Goal: Information Seeking & Learning: Learn about a topic

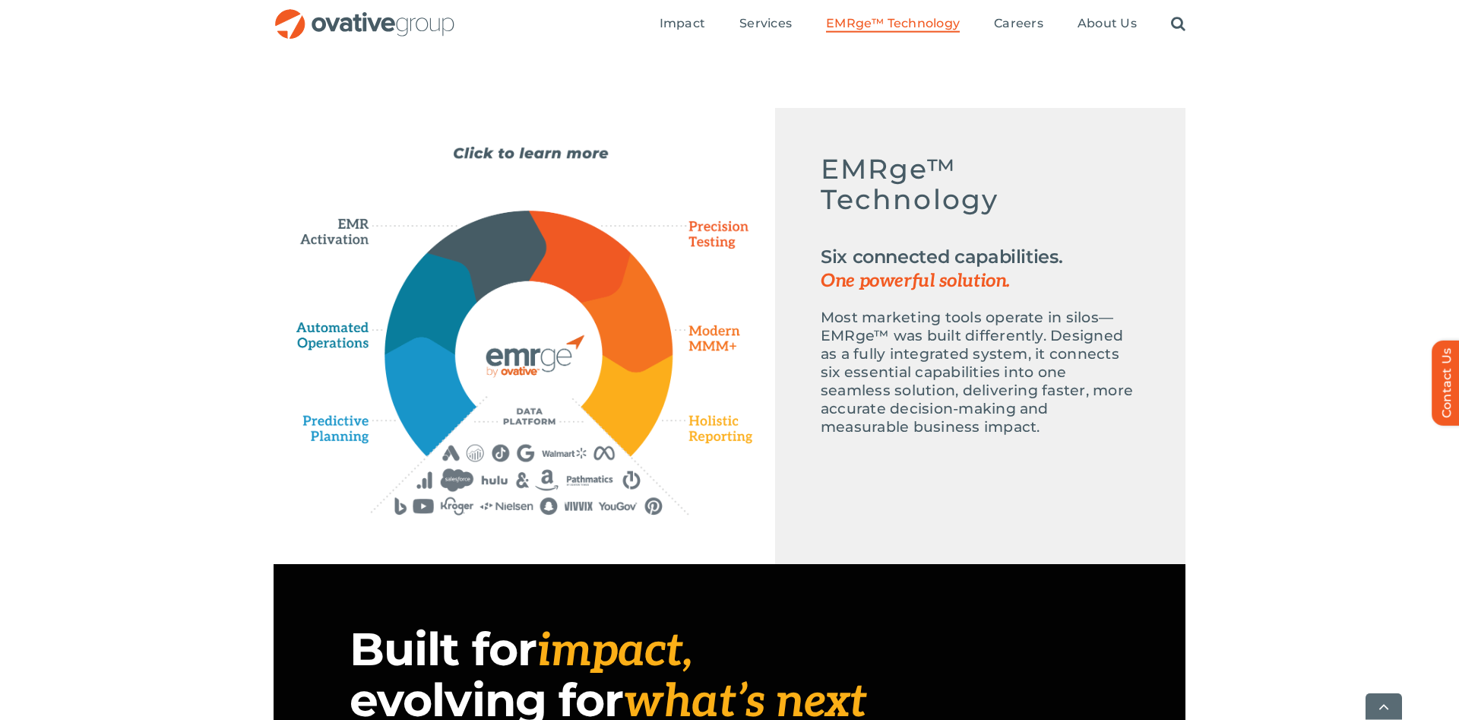
scroll to position [698, 0]
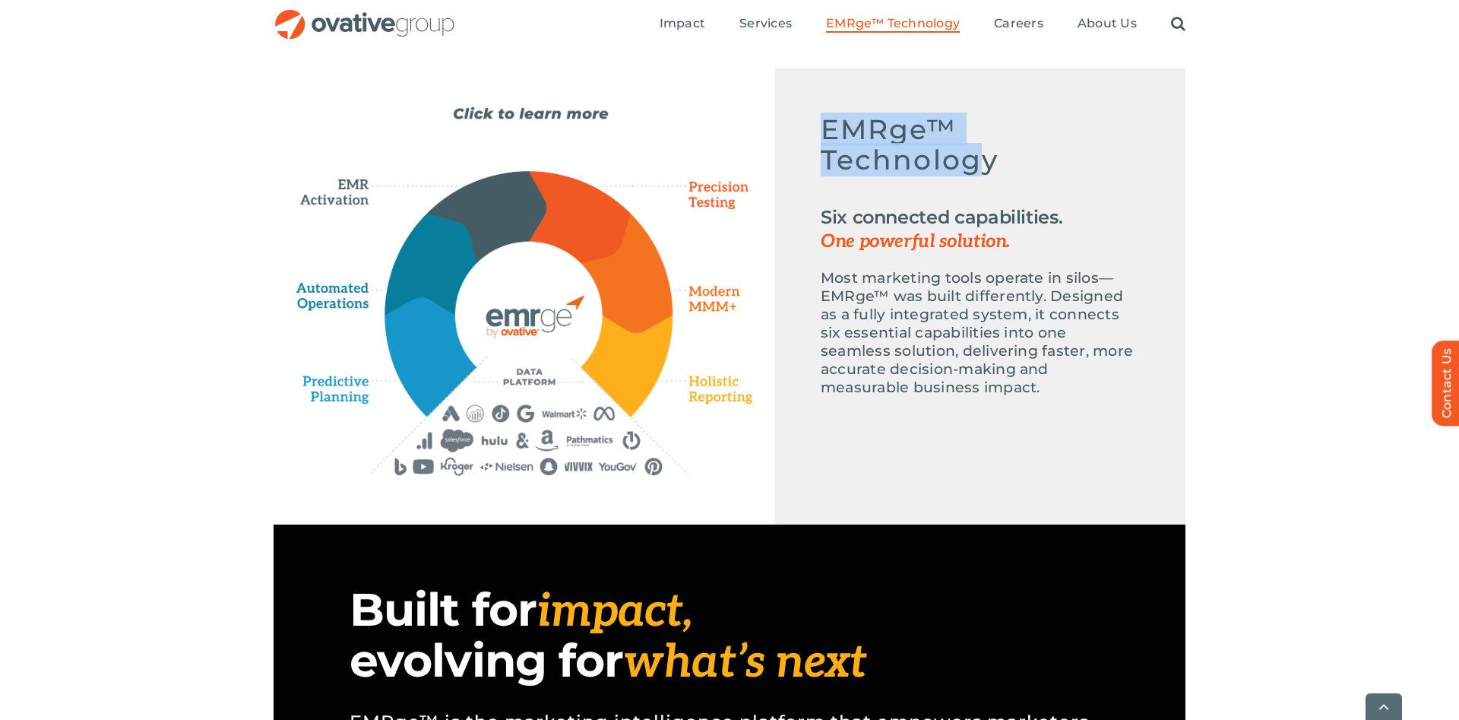
drag, startPoint x: 824, startPoint y: 134, endPoint x: 981, endPoint y: 166, distance: 160.7
click at [981, 166] on h5 "EMRge™ Technology" at bounding box center [980, 152] width 319 height 76
click at [987, 166] on h5 "EMRge™ Technology" at bounding box center [980, 152] width 319 height 76
drag, startPoint x: 1012, startPoint y: 160, endPoint x: 828, endPoint y: 126, distance: 187.7
click at [828, 126] on h5 "EMRge™ Technology" at bounding box center [980, 152] width 319 height 76
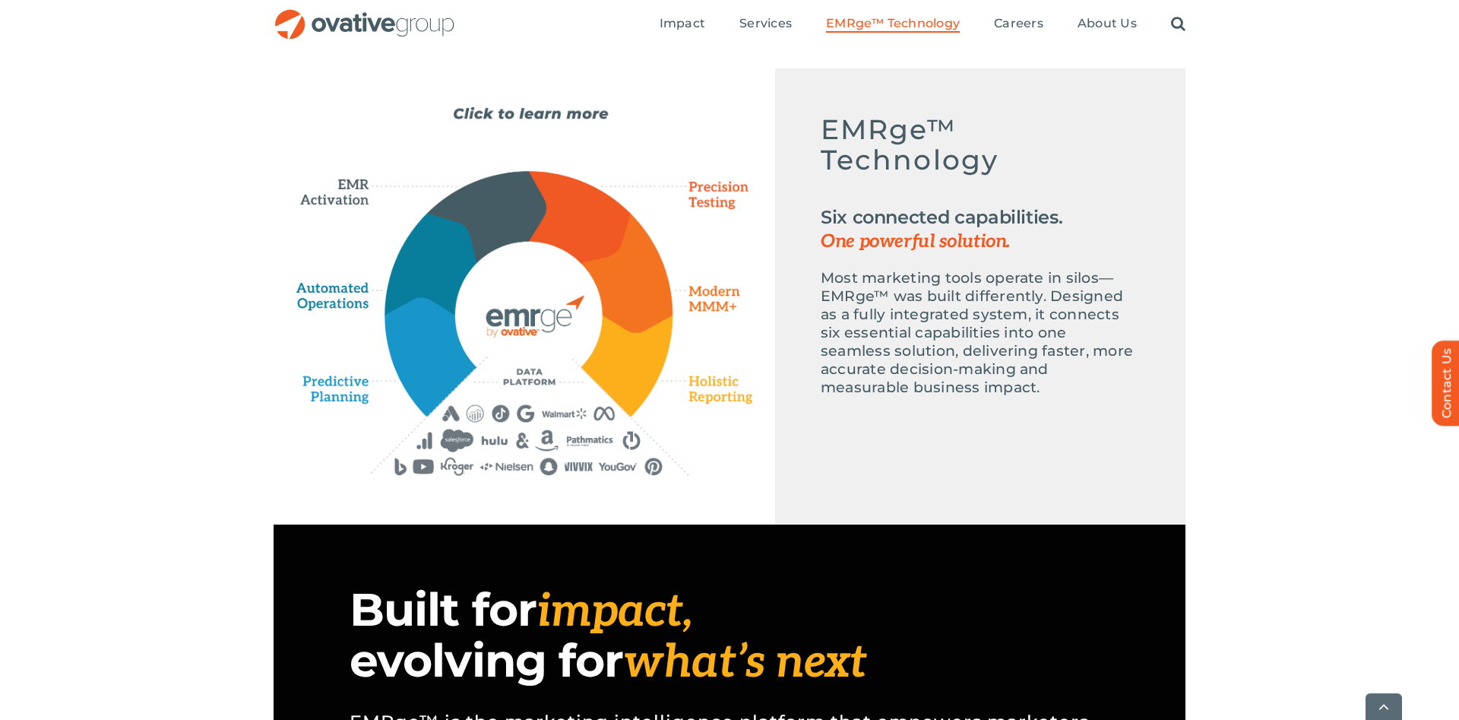
click at [828, 126] on h5 "EMRge™ Technology" at bounding box center [980, 152] width 319 height 76
drag, startPoint x: 828, startPoint y: 126, endPoint x: 986, endPoint y: 173, distance: 165.0
click at [986, 173] on h5 "EMRge™ Technology" at bounding box center [980, 152] width 319 height 76
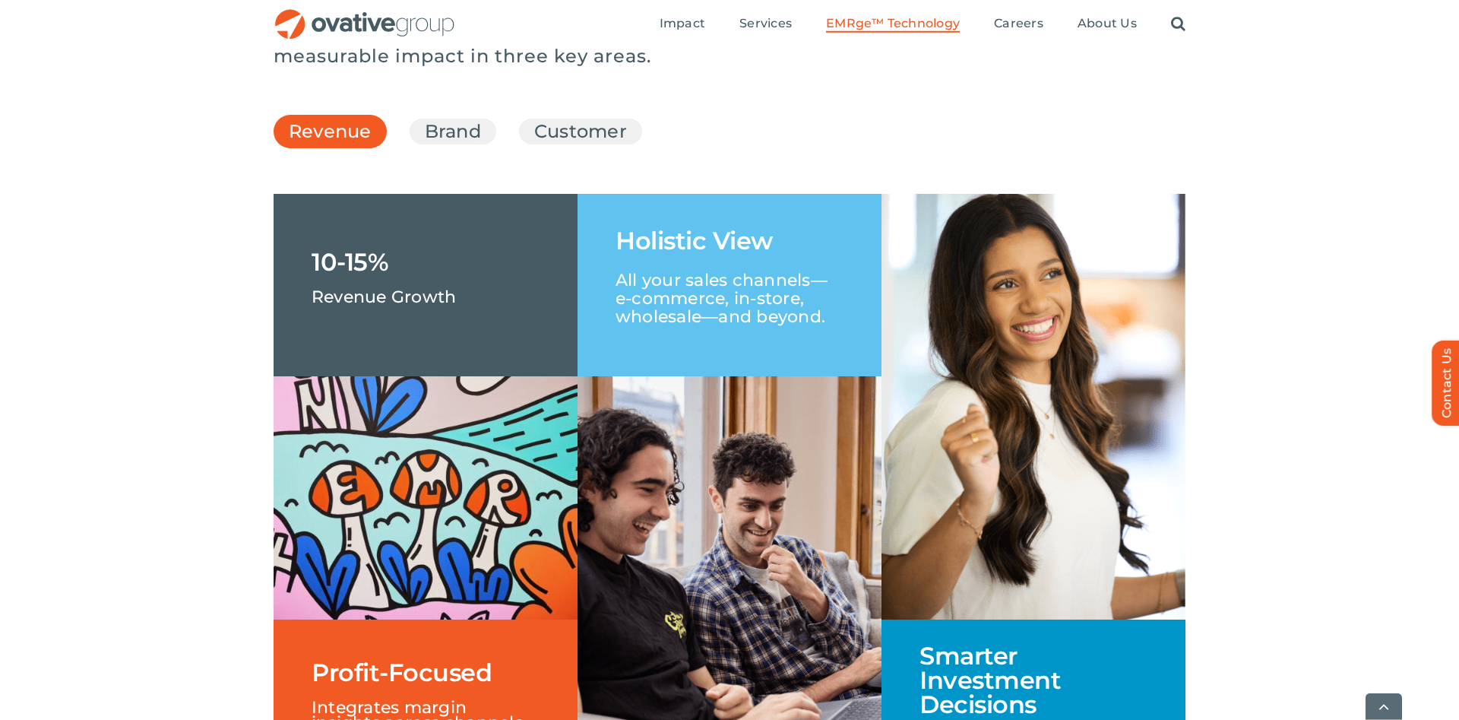
scroll to position [2248, 0]
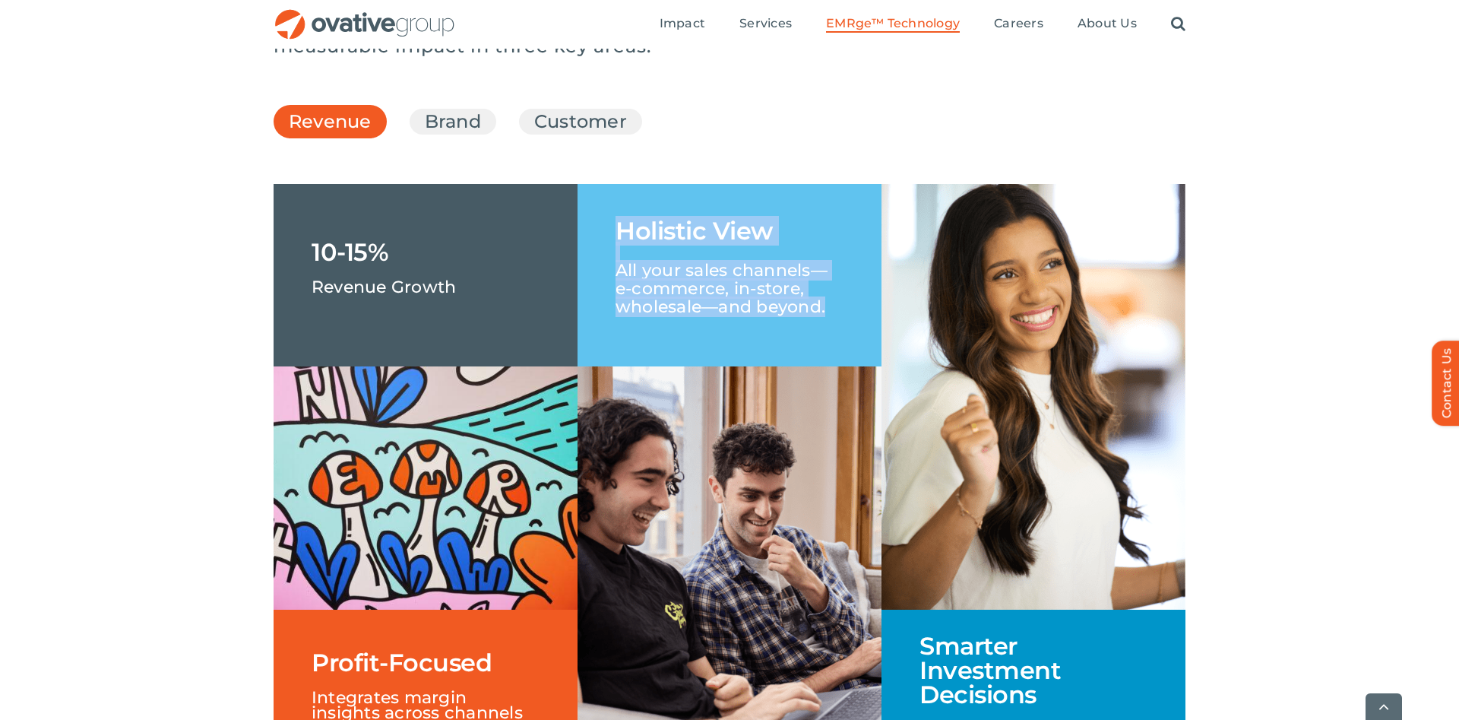
drag, startPoint x: 612, startPoint y: 279, endPoint x: 837, endPoint y: 369, distance: 242.2
click at [837, 366] on div "Holistic View All your sales channels—e-commerce, in-store, wholesale—and beyon…" at bounding box center [730, 275] width 304 height 182
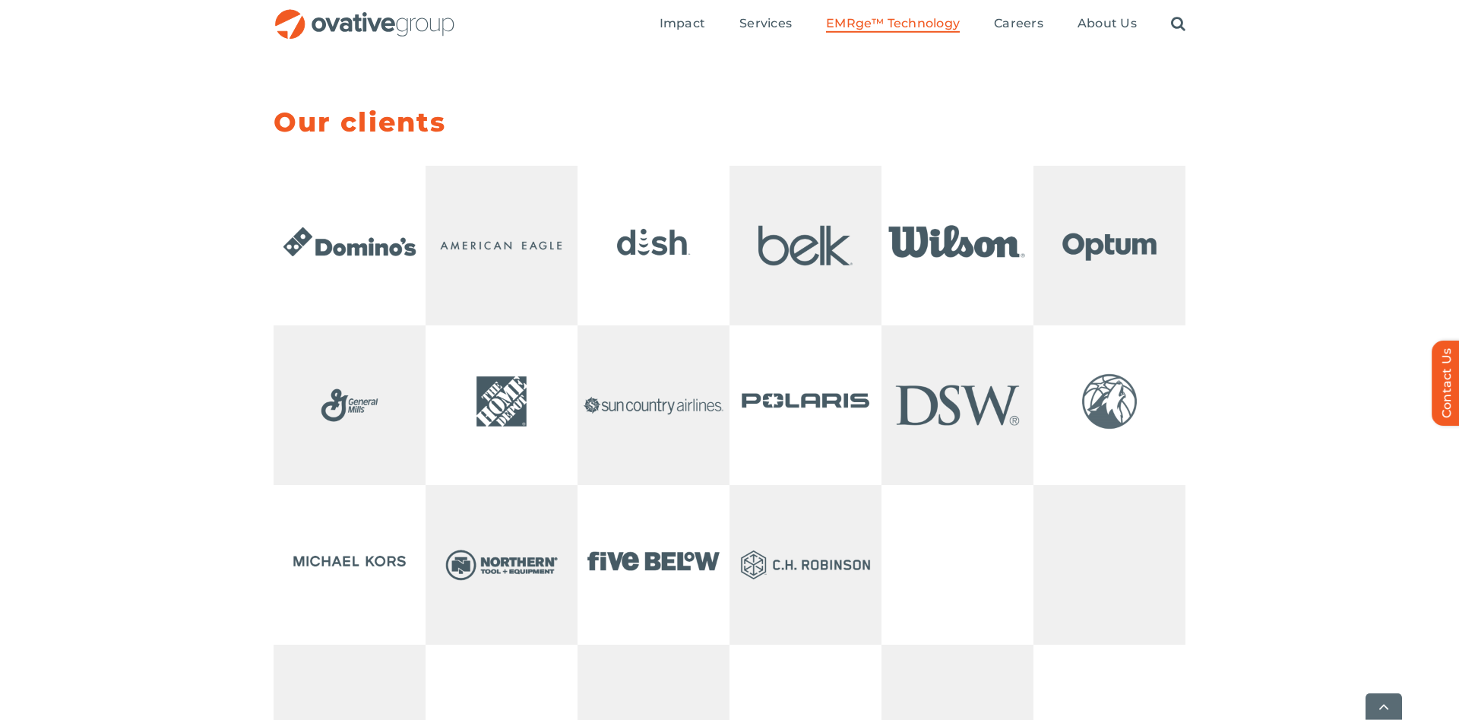
scroll to position [3024, 0]
